Goal: Information Seeking & Learning: Learn about a topic

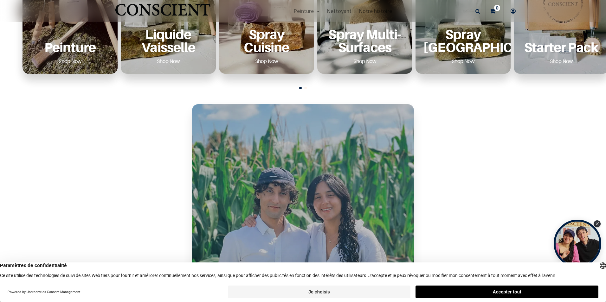
scroll to position [348, 0]
click at [68, 61] on link "Shop Now" at bounding box center [70, 61] width 38 height 10
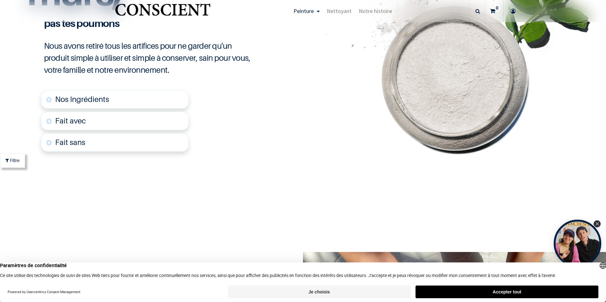
scroll to position [1584, 0]
click at [71, 99] on span "Nos Ingrédients" at bounding box center [82, 99] width 54 height 9
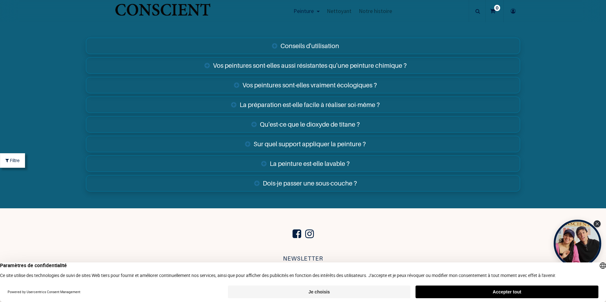
scroll to position [2450, 0]
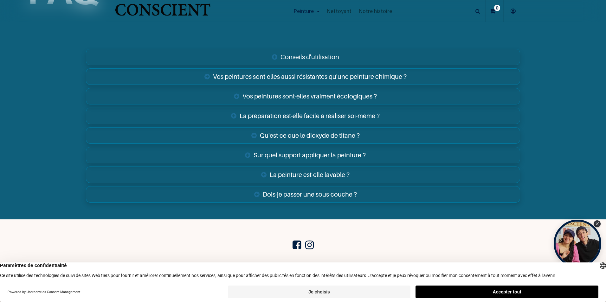
click at [296, 194] on link "Dois-je passer une sous-couche ?" at bounding box center [303, 194] width 434 height 16
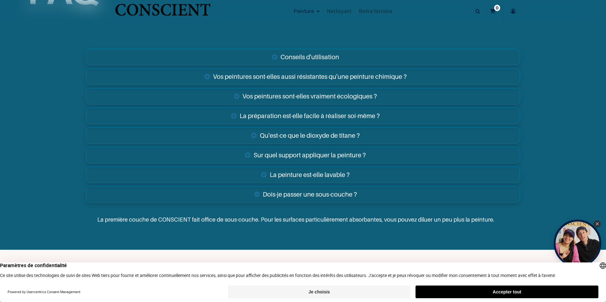
click at [291, 155] on link "Sur quel support appliquer la peinture ?" at bounding box center [303, 155] width 434 height 16
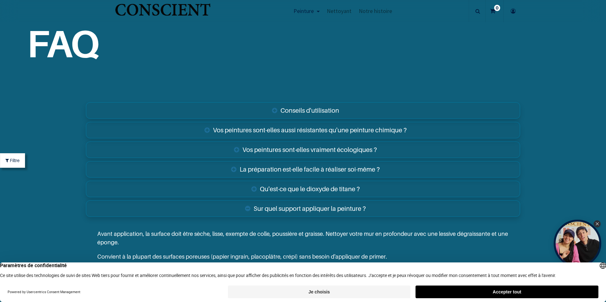
scroll to position [2292, 0]
